Goal: Information Seeking & Learning: Learn about a topic

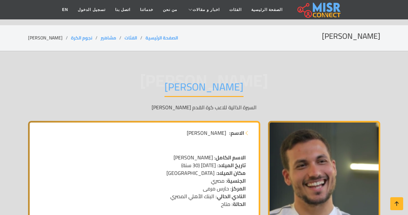
scroll to position [117, 0]
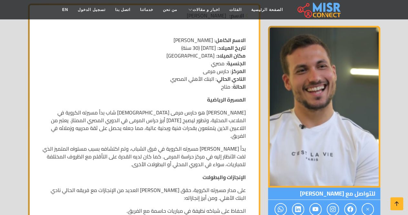
click at [177, 127] on p "[PERSON_NAME] هو حارس مرمى [DEMOGRAPHIC_DATA] شاب بدأ مسيرته الكروية في الملاعب…" at bounding box center [144, 123] width 203 height 31
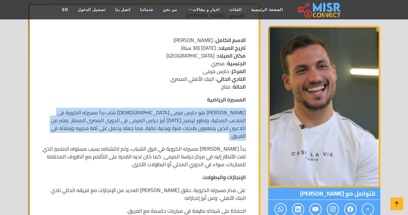
click at [177, 127] on p "[PERSON_NAME] هو حارس مرمى [DEMOGRAPHIC_DATA] شاب بدأ مسيرته الكروية في الملاعب…" at bounding box center [144, 123] width 203 height 31
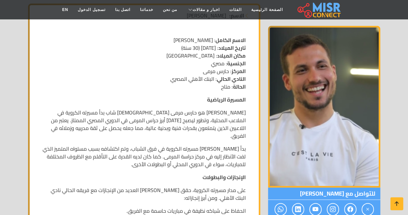
click at [198, 145] on p "بدأ [PERSON_NAME] مسيرته الكروية في فرق الشباب، وتم اكتشافه بسبب مستواه المتميز…" at bounding box center [144, 156] width 203 height 23
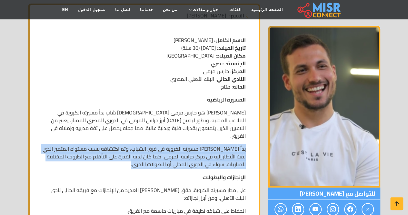
click at [198, 145] on p "بدأ [PERSON_NAME] مسيرته الكروية في فرق الشباب، وتم اكتشافه بسبب مستواه المتميز…" at bounding box center [144, 156] width 203 height 23
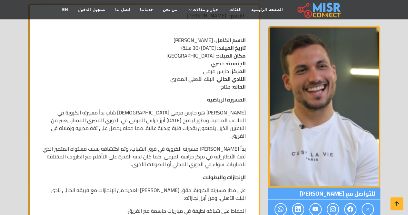
click at [221, 119] on p "[PERSON_NAME] هو حارس مرمى [DEMOGRAPHIC_DATA] شاب بدأ مسيرته الكروية في الملاعب…" at bounding box center [144, 123] width 203 height 31
